Goal: Information Seeking & Learning: Learn about a topic

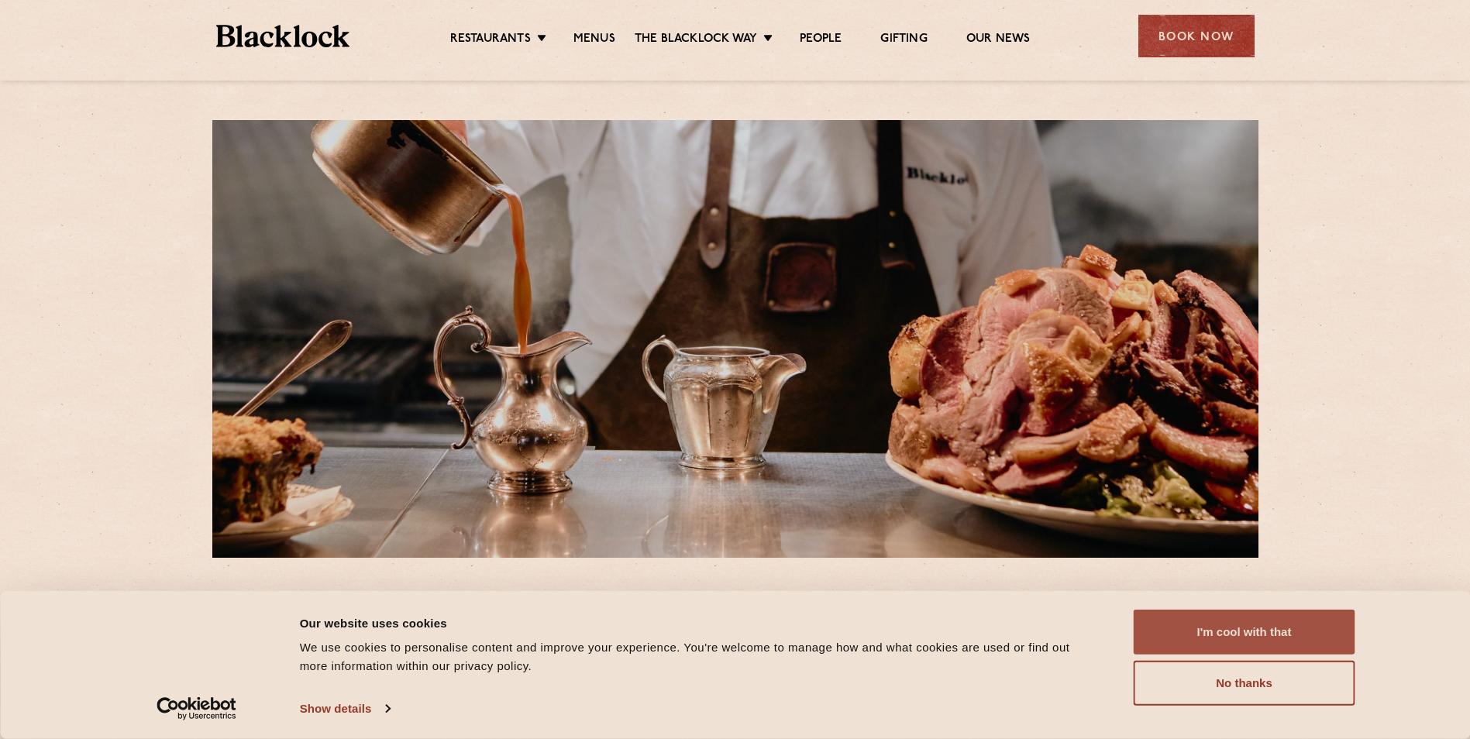
click at [1172, 571] on button "I'm cool with that" at bounding box center [1245, 632] width 222 height 45
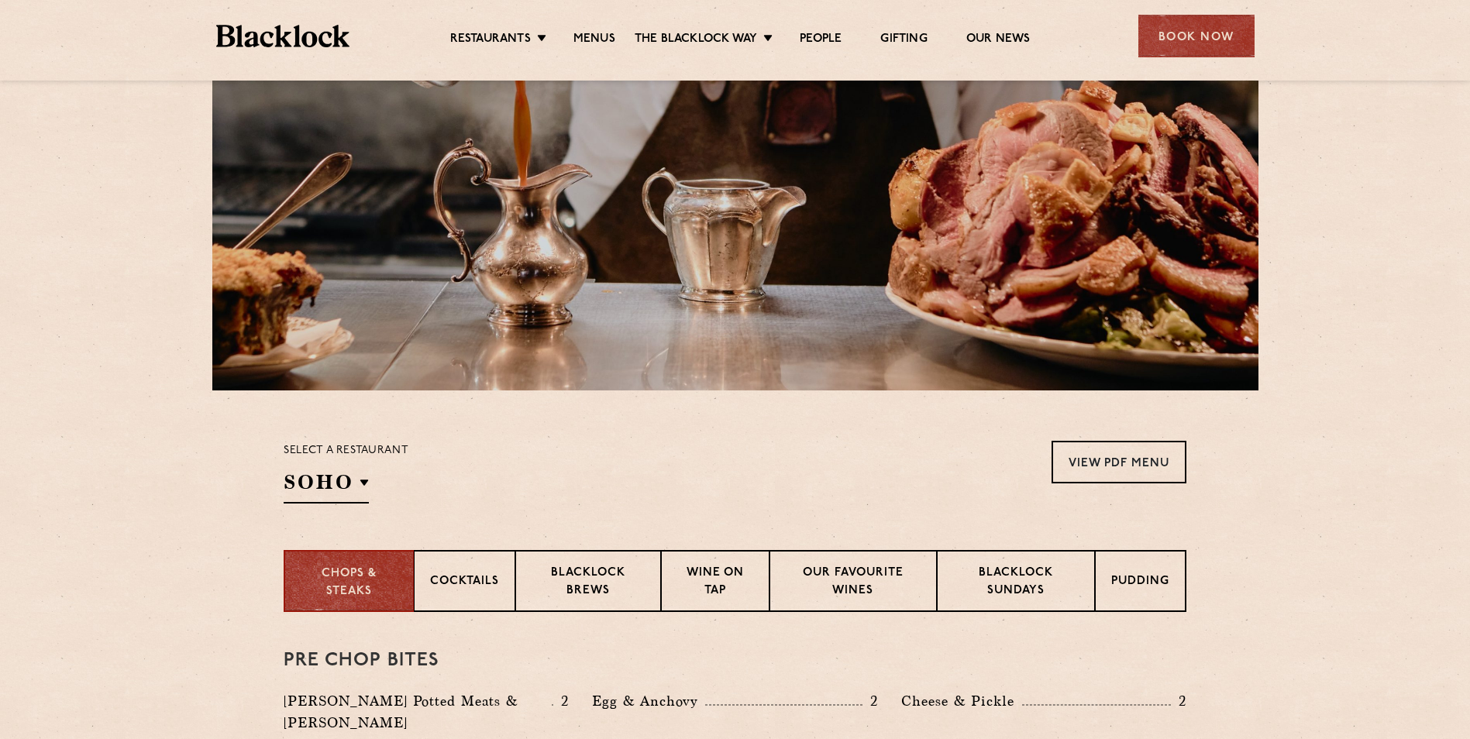
scroll to position [232, 0]
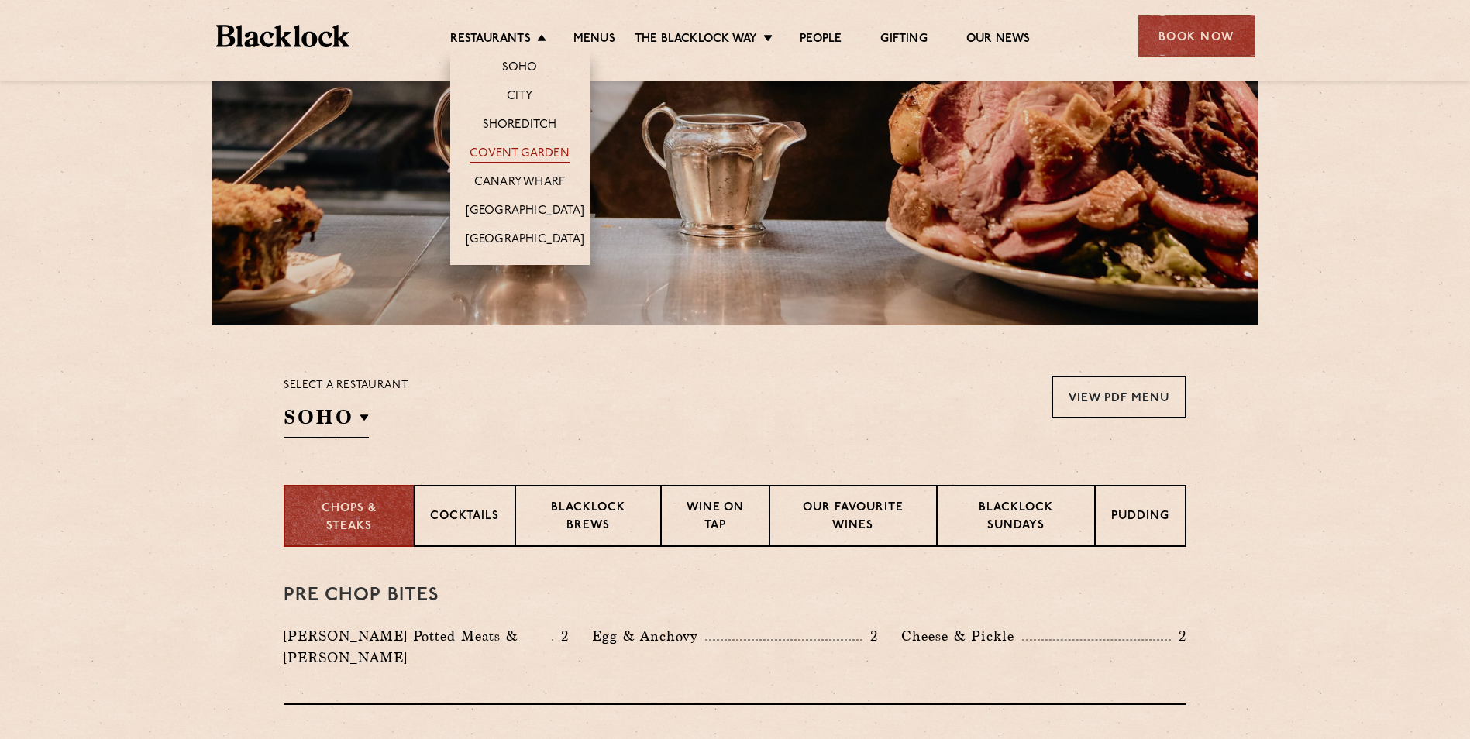
click at [524, 153] on link "Covent Garden" at bounding box center [520, 154] width 100 height 17
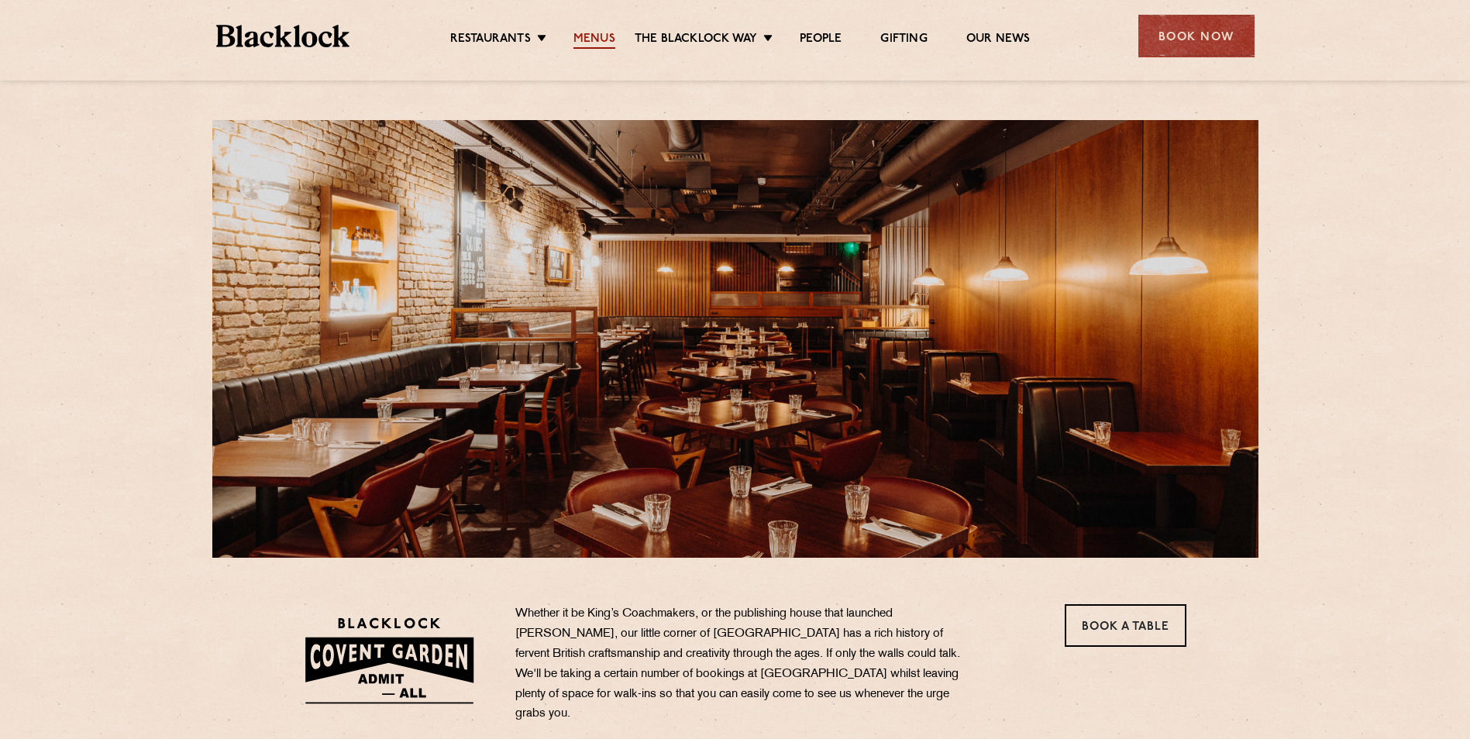
click at [597, 34] on link "Menus" at bounding box center [594, 40] width 42 height 17
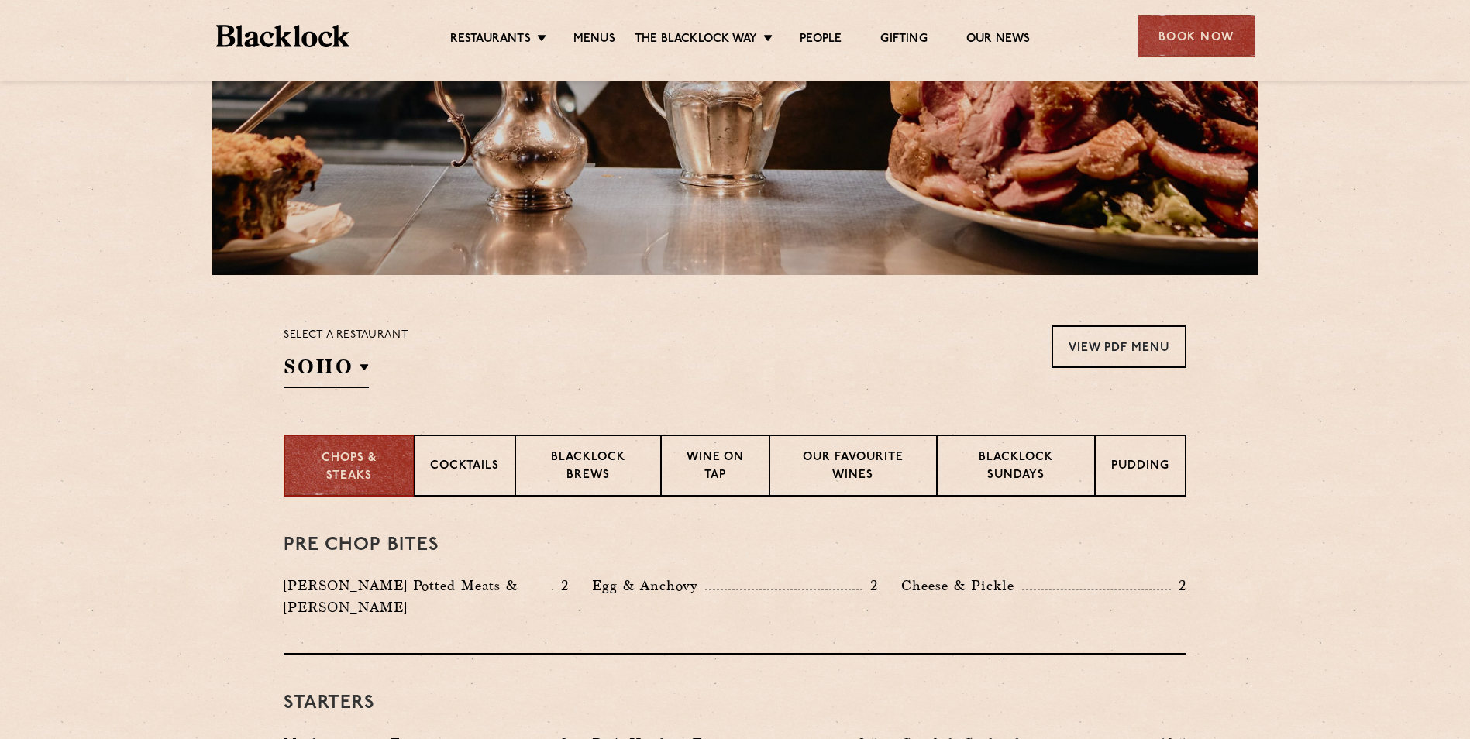
scroll to position [310, 0]
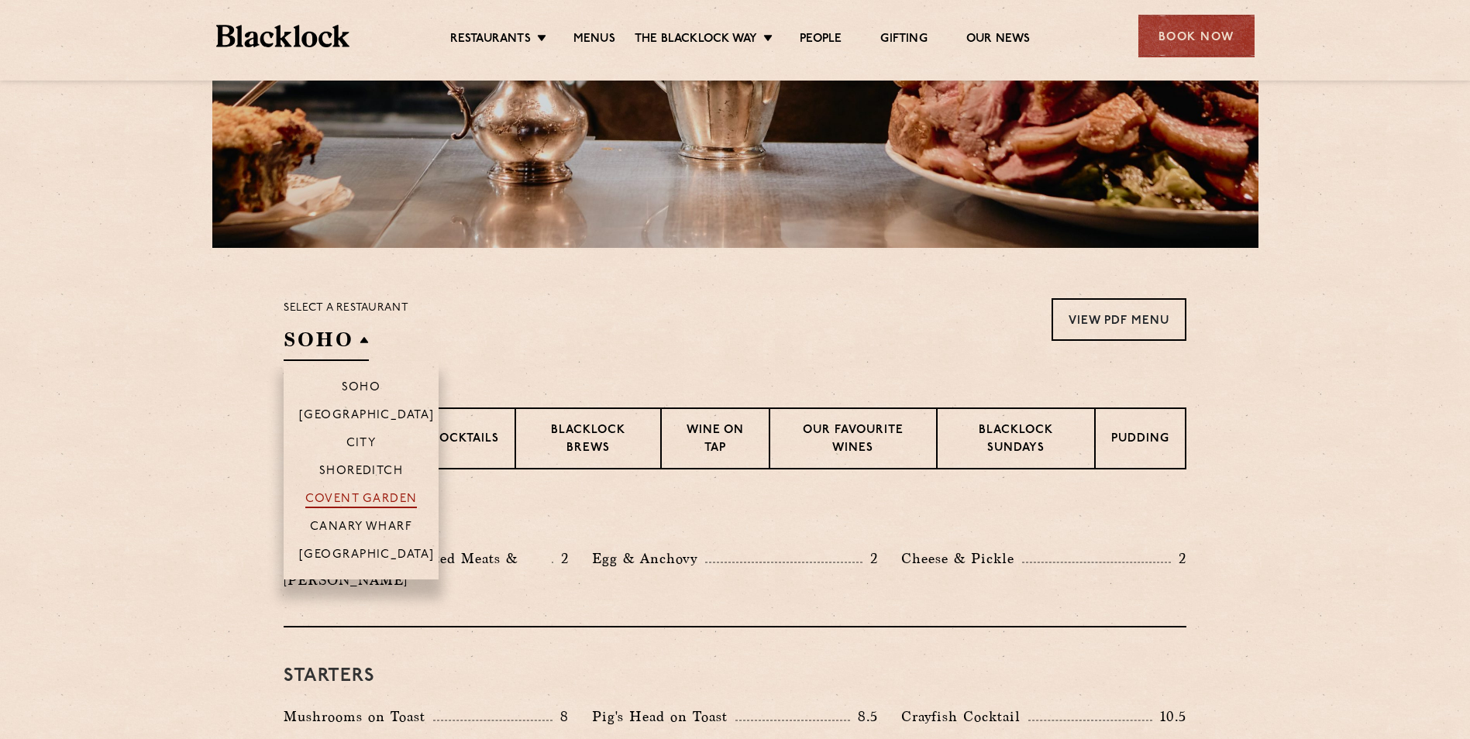
click at [363, 494] on p "Covent Garden" at bounding box center [361, 500] width 112 height 15
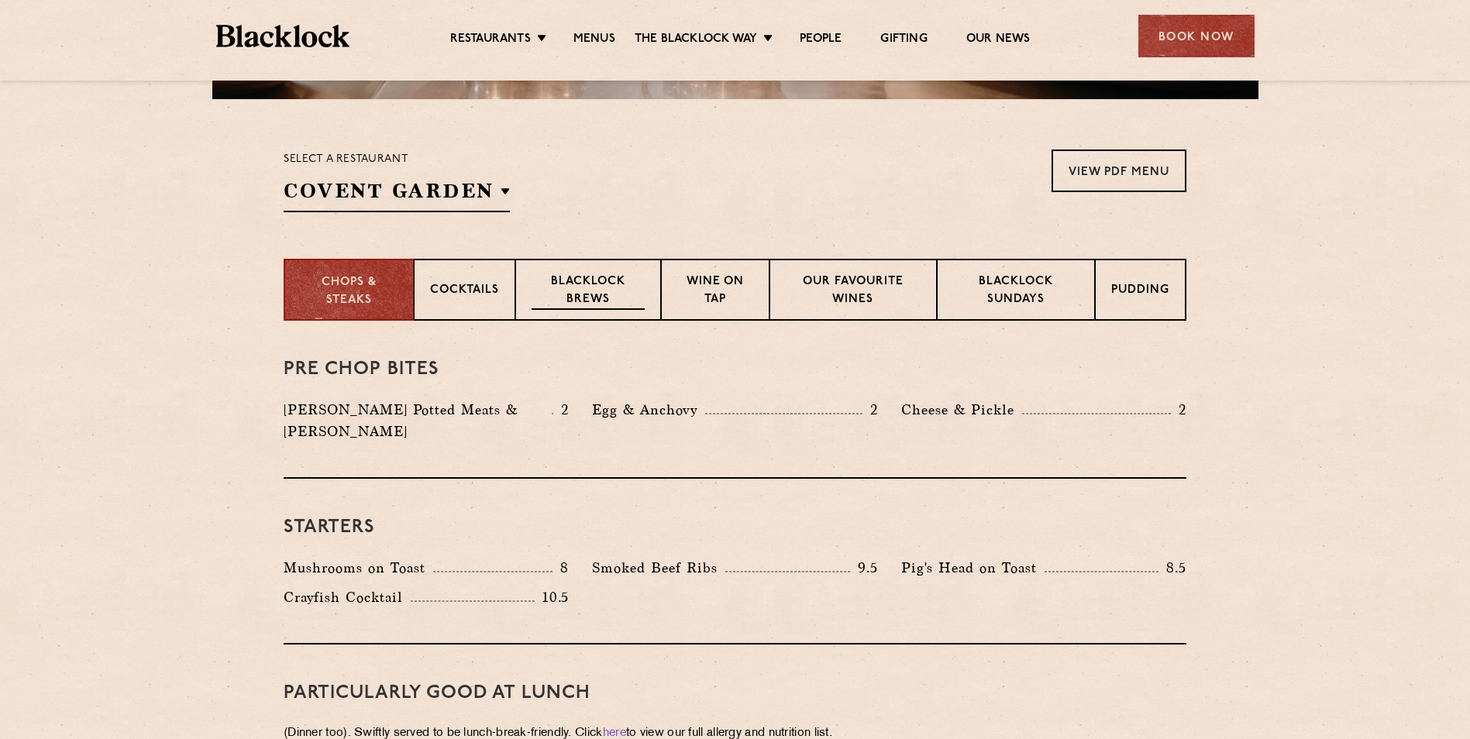
scroll to position [465, 0]
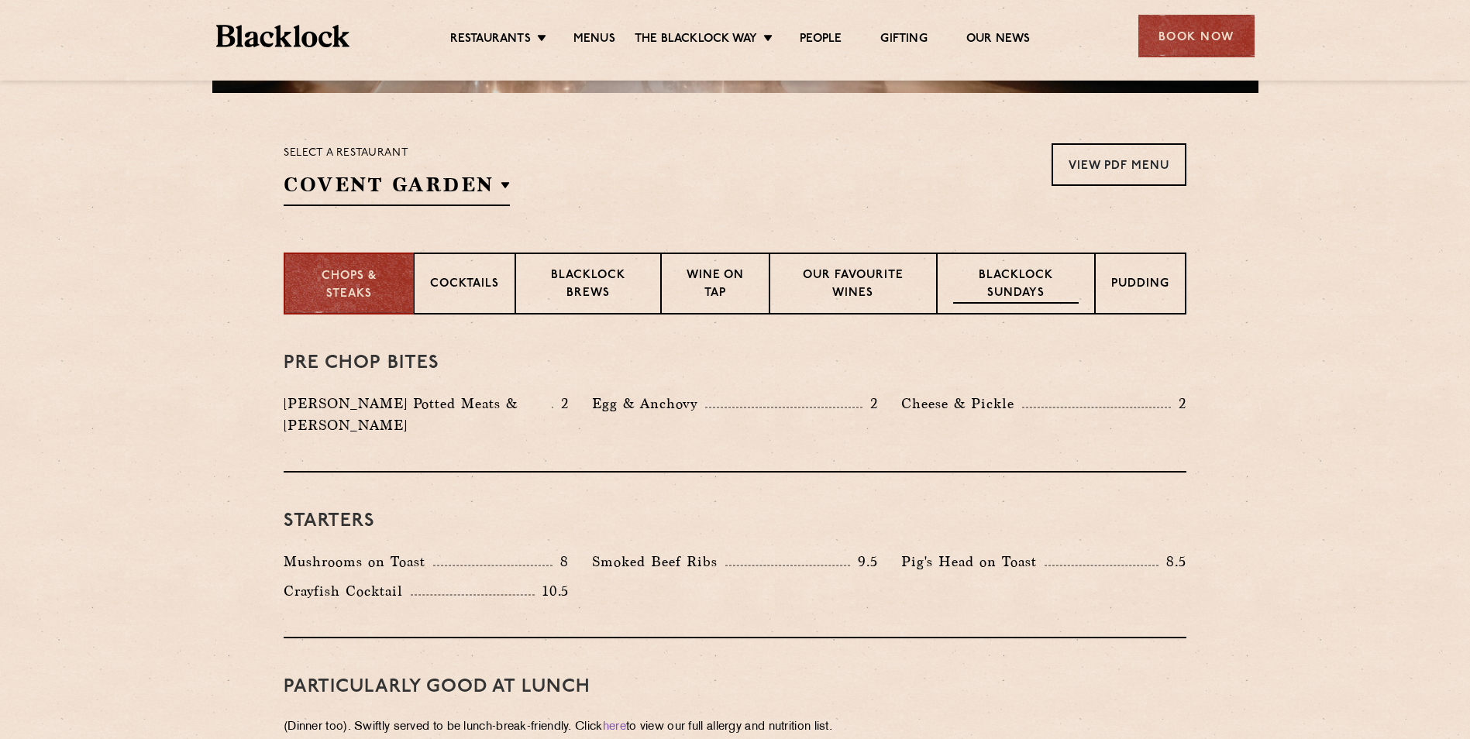
click at [1038, 279] on p "Blacklock Sundays" at bounding box center [1016, 285] width 126 height 36
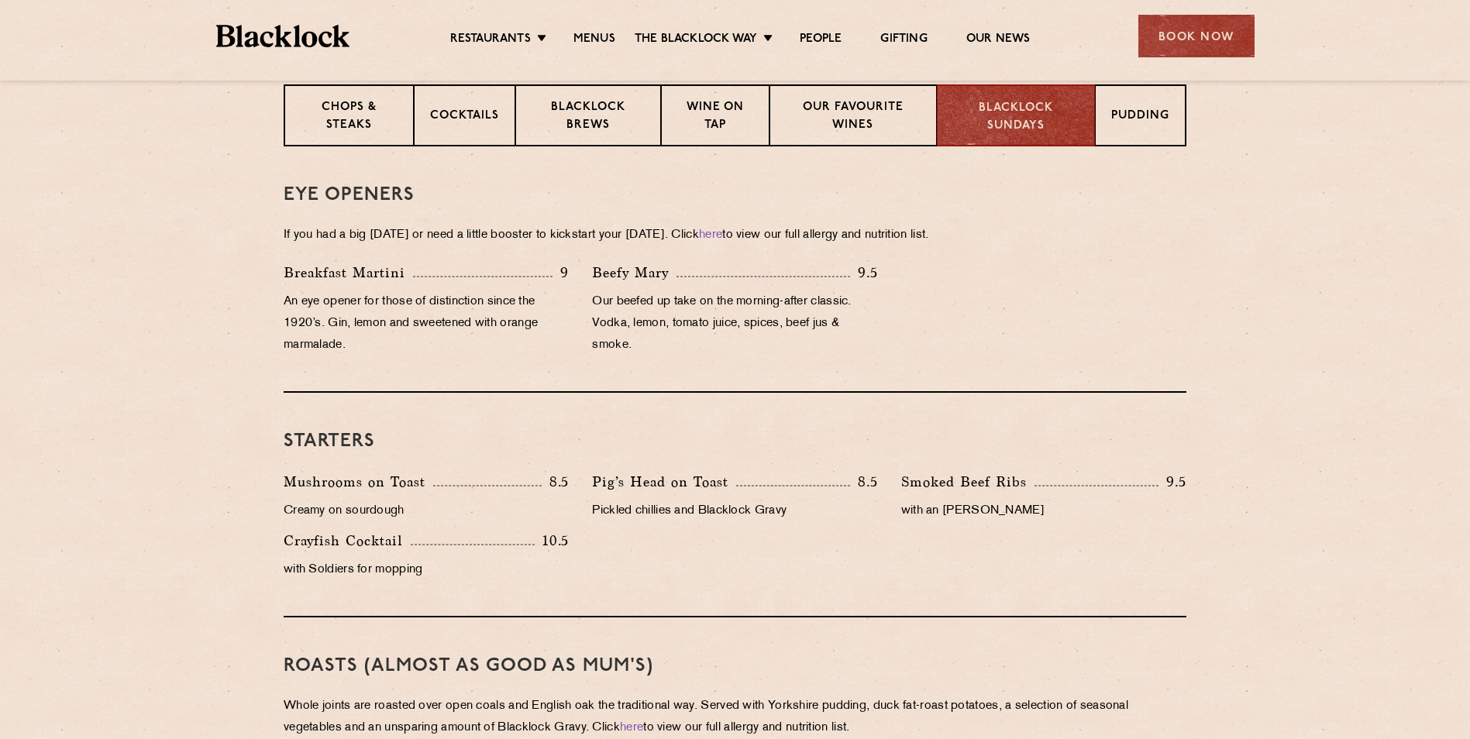
scroll to position [572, 0]
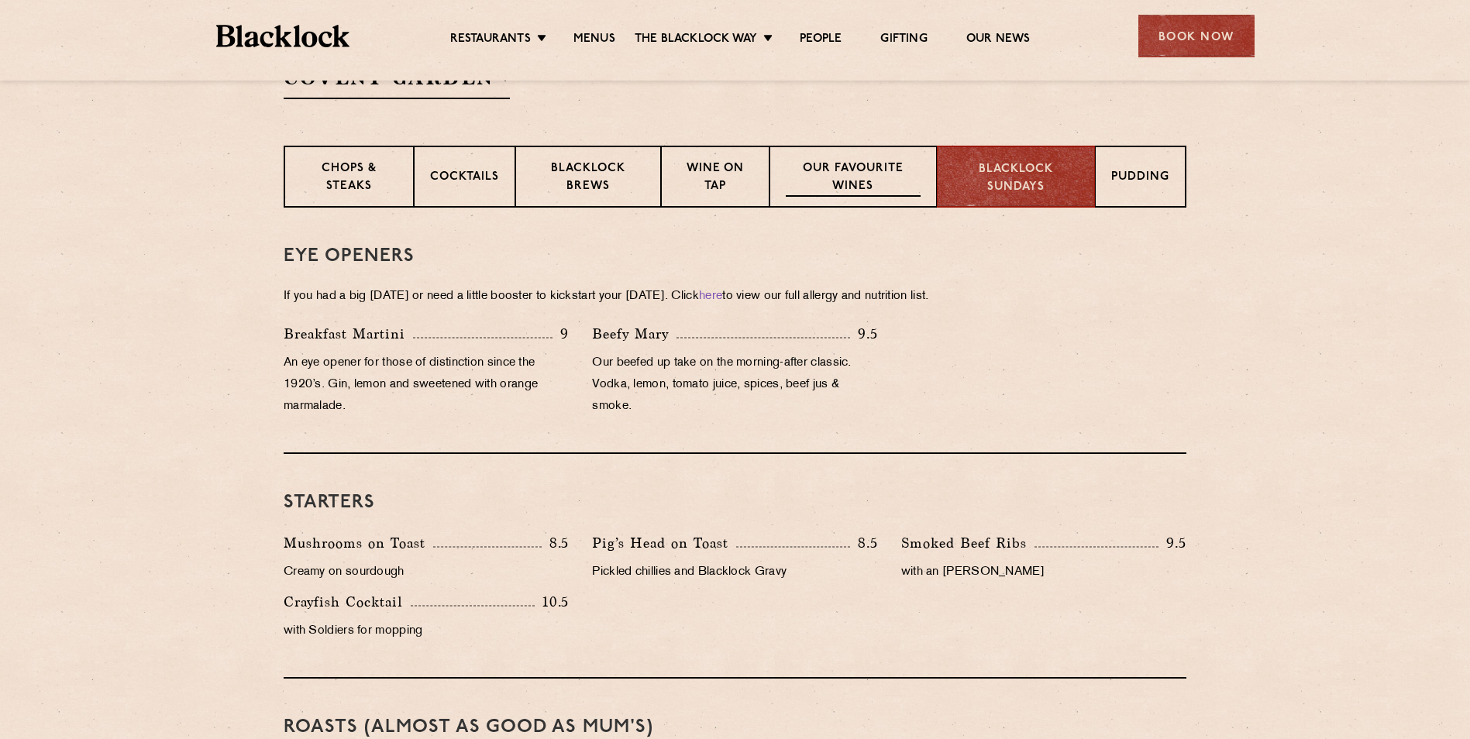
click at [868, 167] on p "Our favourite wines" at bounding box center [853, 178] width 134 height 36
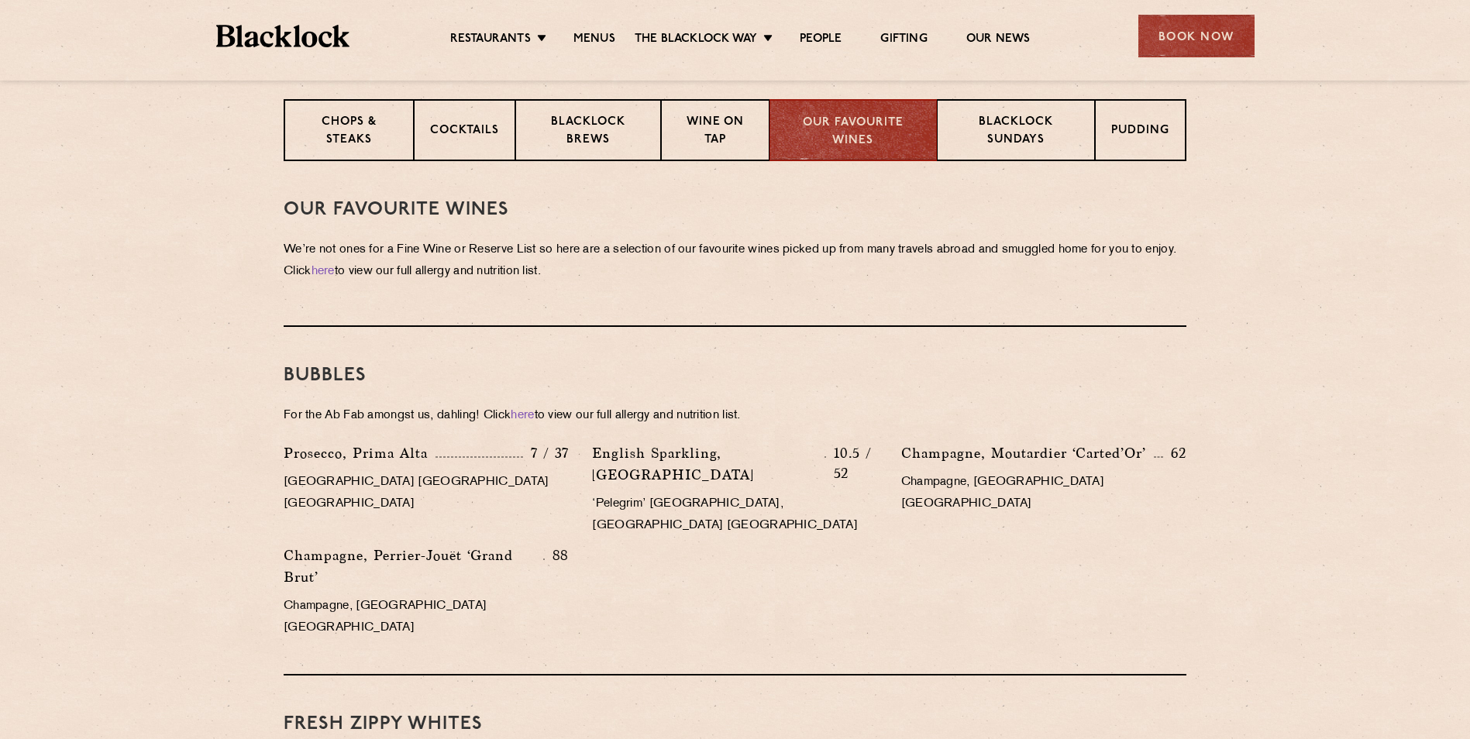
scroll to position [417, 0]
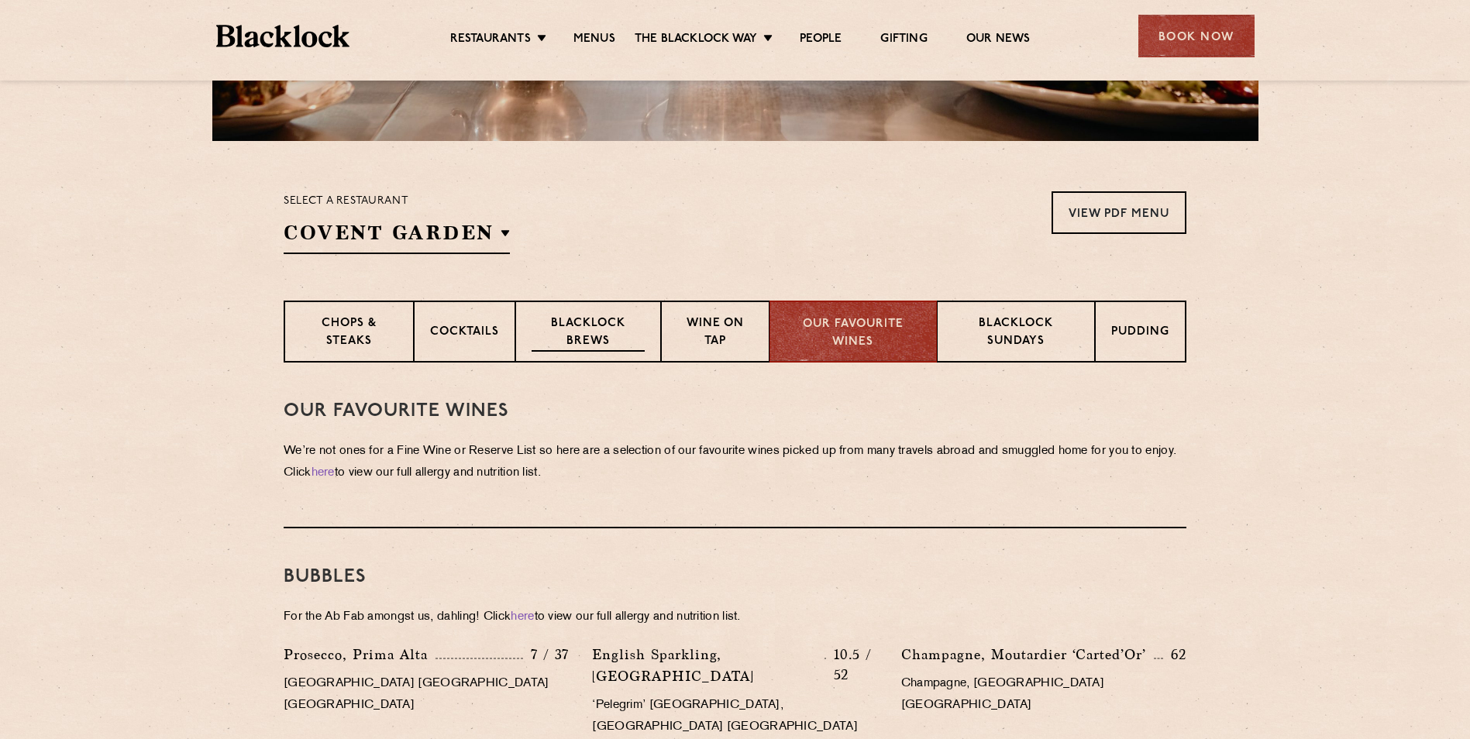
click at [593, 323] on p "Blacklock Brews" at bounding box center [588, 333] width 113 height 36
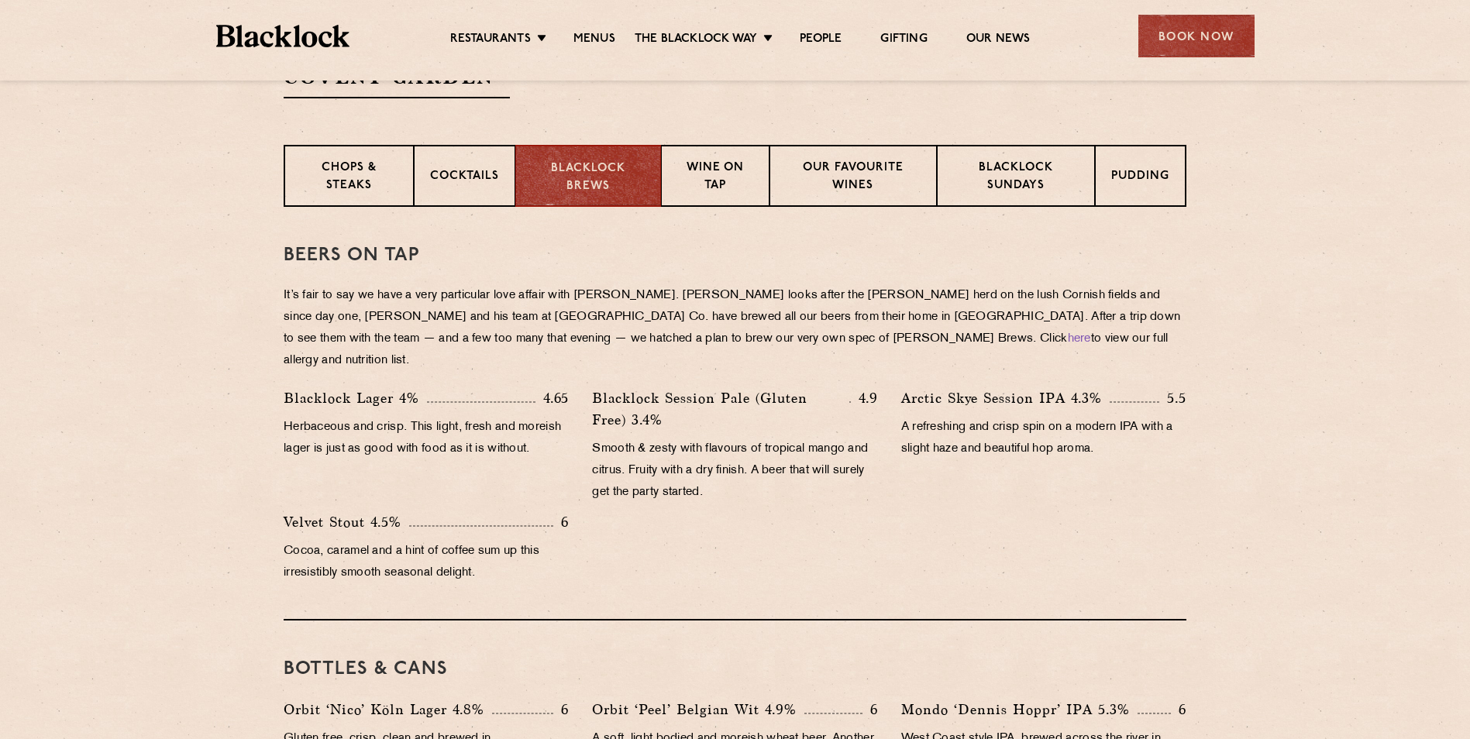
scroll to position [572, 0]
click at [718, 170] on p "Wine on Tap" at bounding box center [715, 178] width 76 height 36
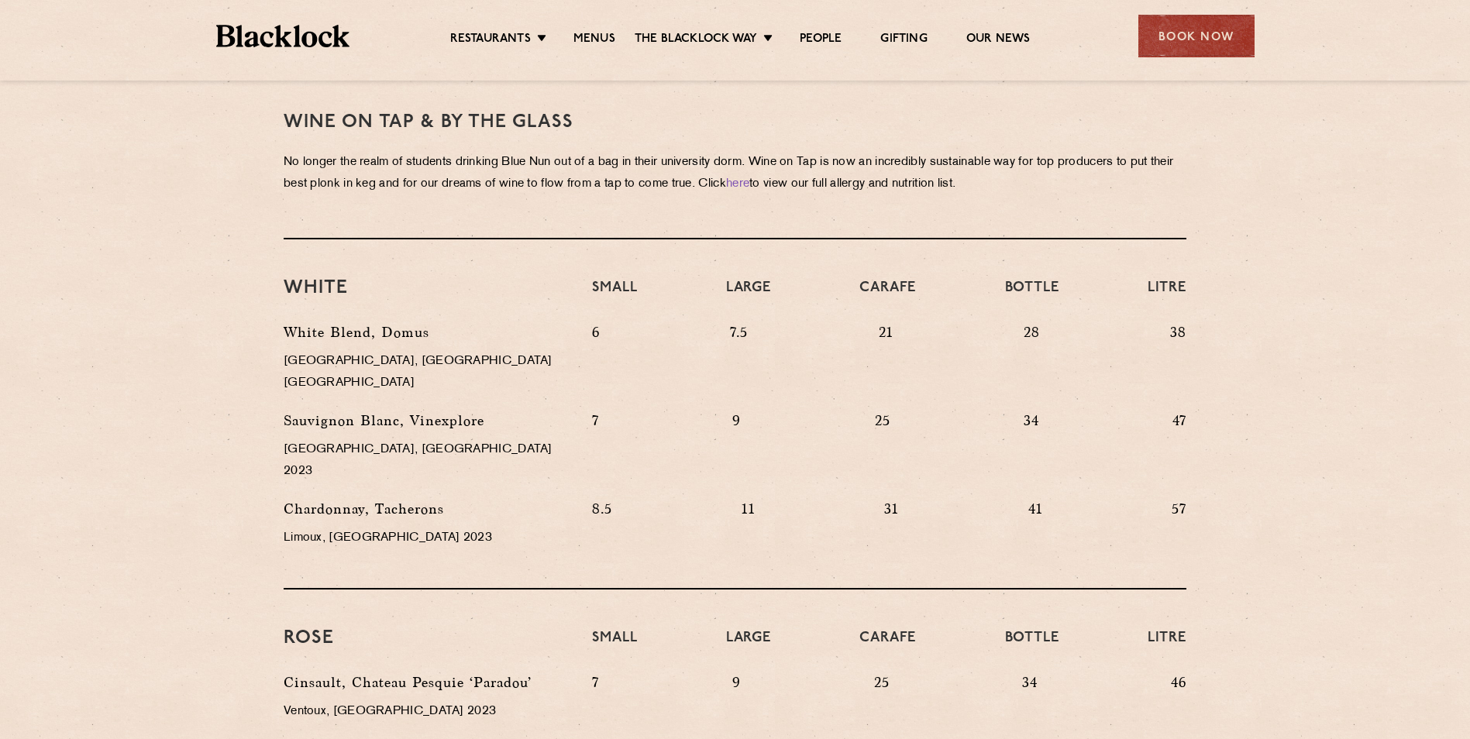
scroll to position [727, 0]
